Goal: Information Seeking & Learning: Learn about a topic

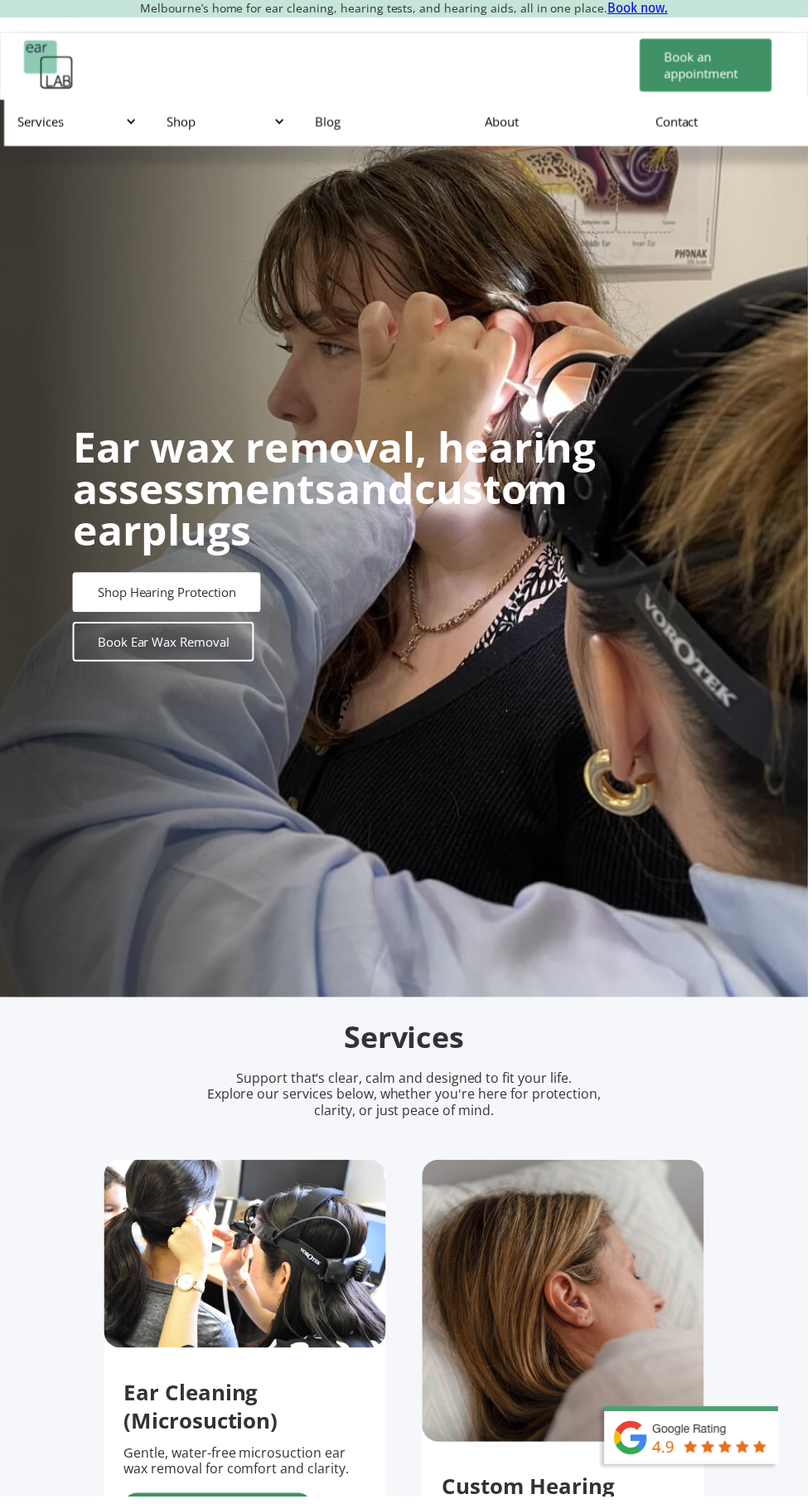
click at [230, 134] on div "Shop" at bounding box center [228, 122] width 149 height 49
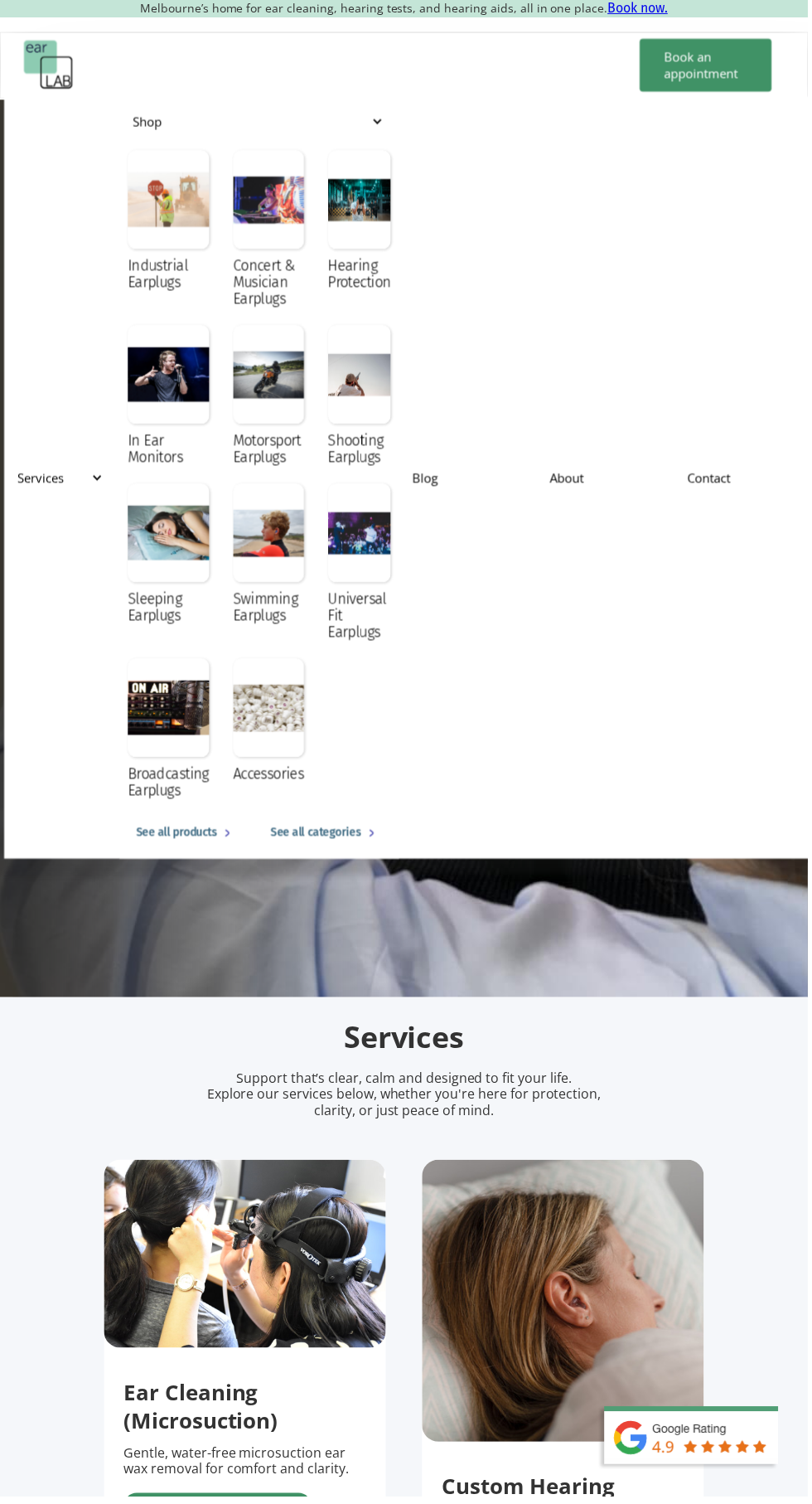
click at [251, 744] on div at bounding box center [270, 712] width 71 height 100
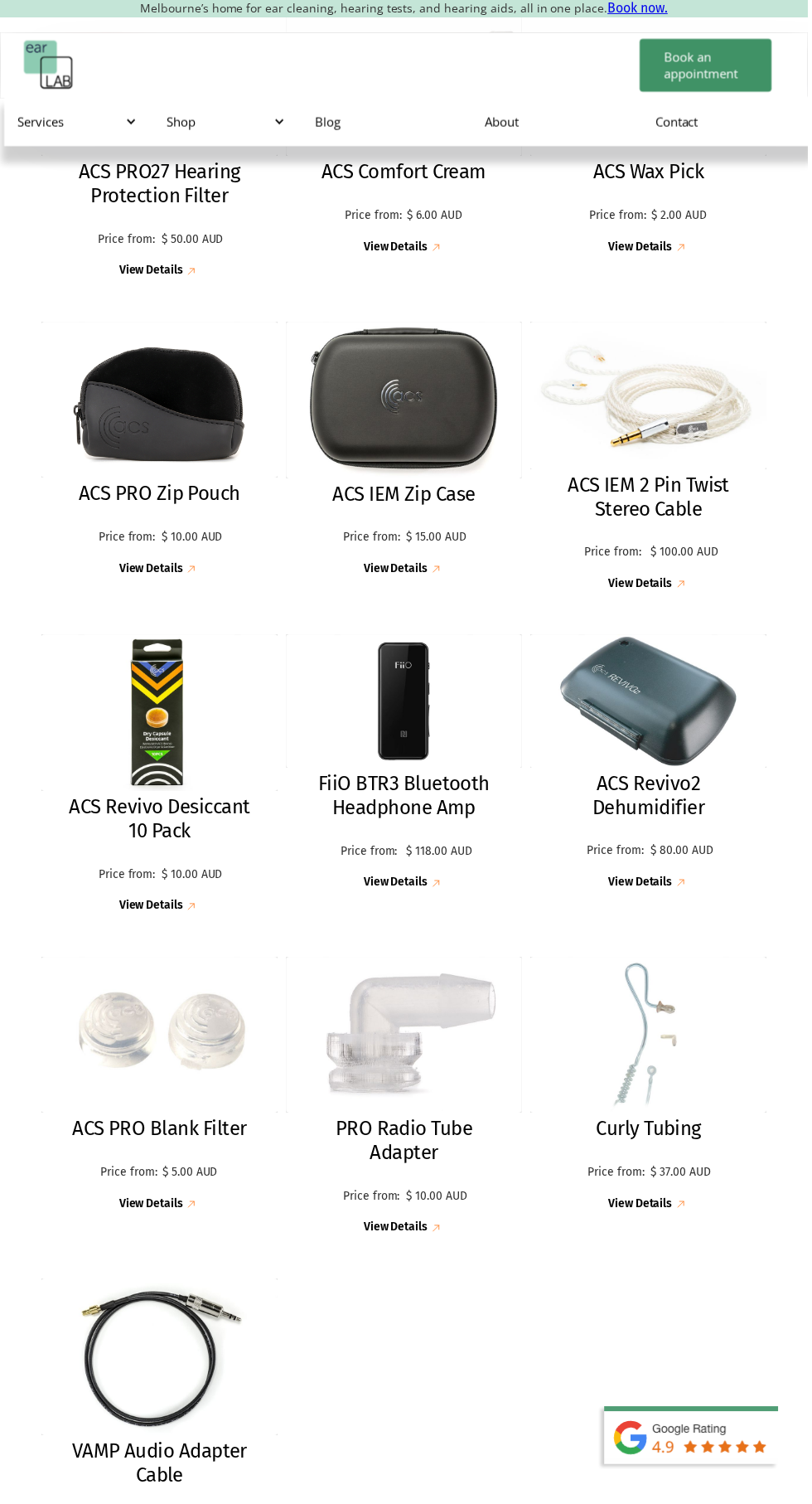
scroll to position [1244, 0]
click at [688, 795] on h2 "ACS Revivo2 Dehumidifier" at bounding box center [652, 800] width 205 height 48
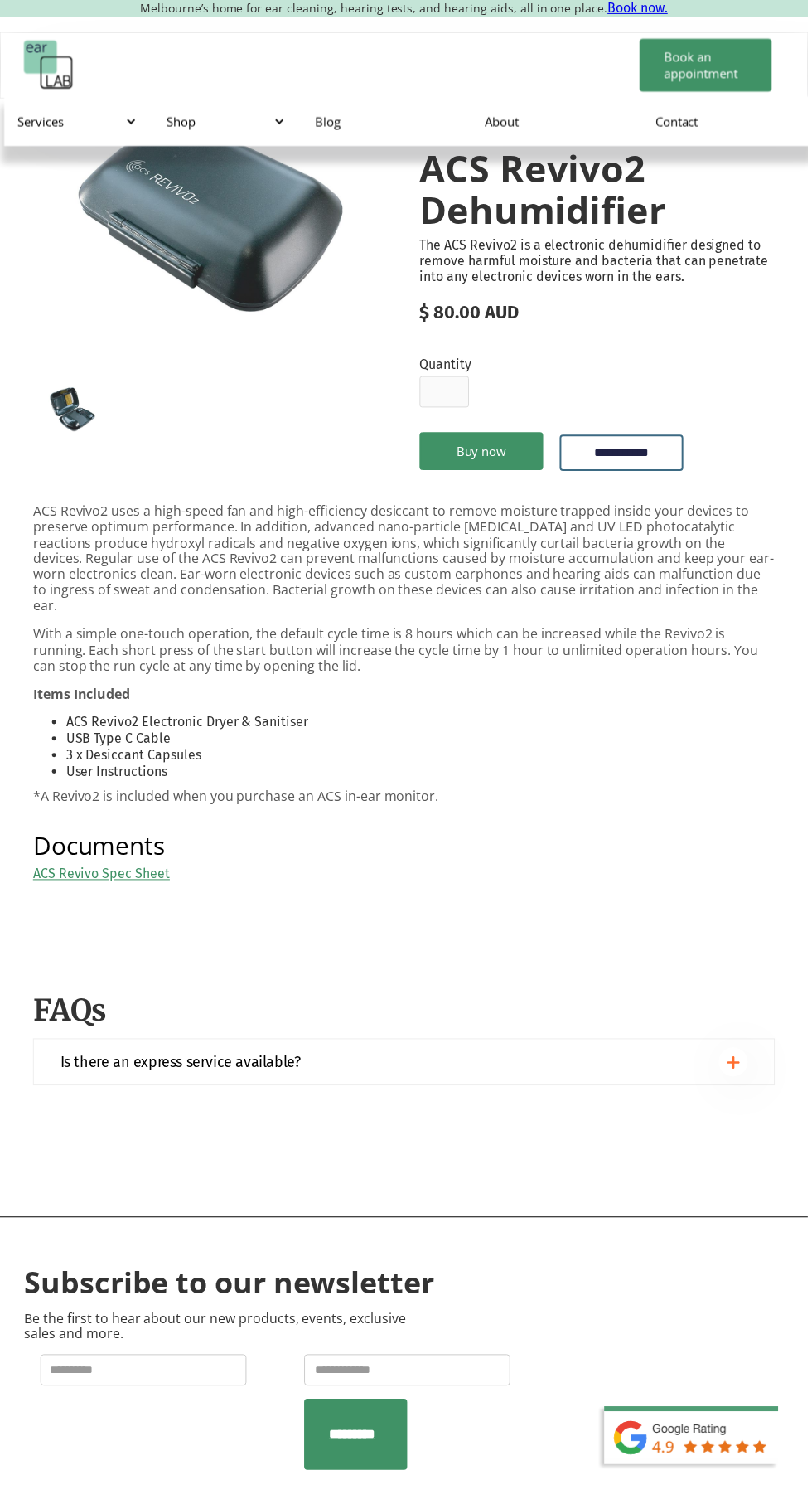
click at [88, 870] on link "ACS Revivo Spec Sheet" at bounding box center [102, 878] width 138 height 16
